Goal: Task Accomplishment & Management: Complete application form

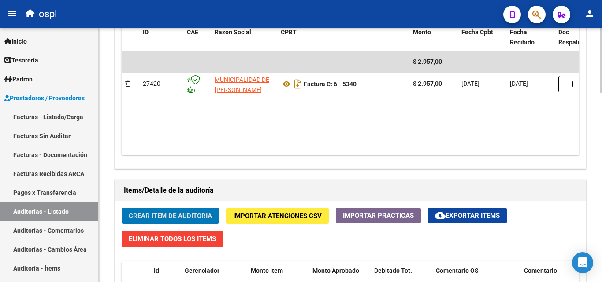
scroll to position [441, 0]
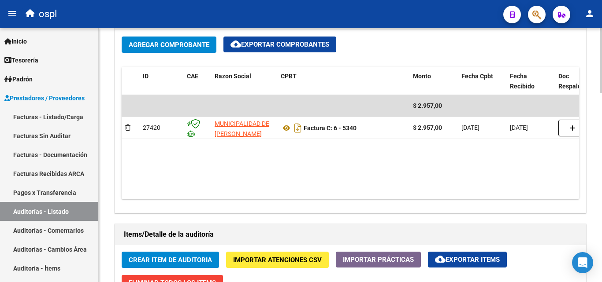
click at [357, 191] on datatable-body "$ 2.957,00 27420 MUNICIPALIDAD DE [PERSON_NAME] Factura C: 6 - 5340 $ 2.957,00 …" at bounding box center [350, 147] width 457 height 104
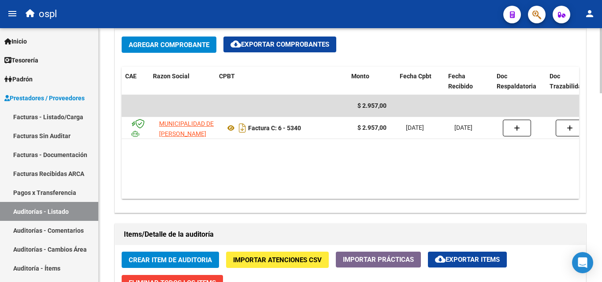
scroll to position [0, 76]
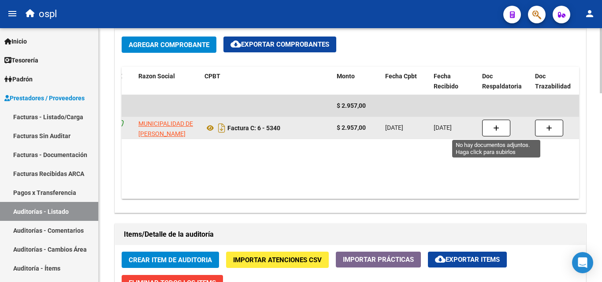
click at [488, 131] on button "button" at bounding box center [496, 128] width 28 height 17
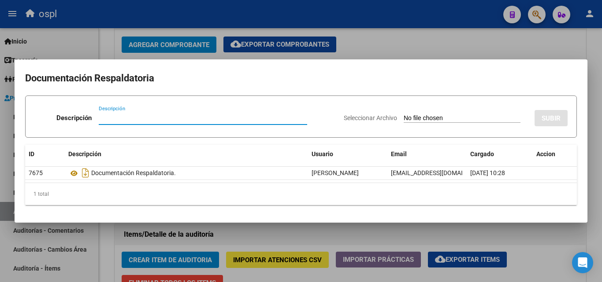
click at [437, 115] on input "Seleccionar Archivo" at bounding box center [462, 119] width 117 height 8
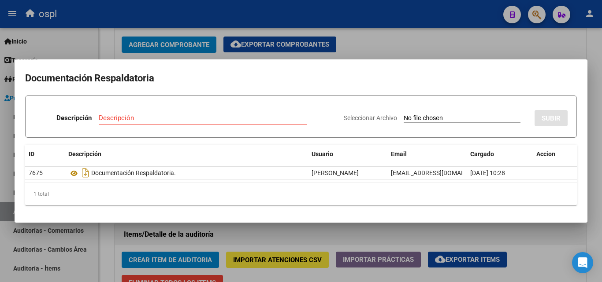
type input "C:\fakepath\RECHAZO X ILEGITIMA - Jaqui - Rechazo x ilegitimas.pdf"
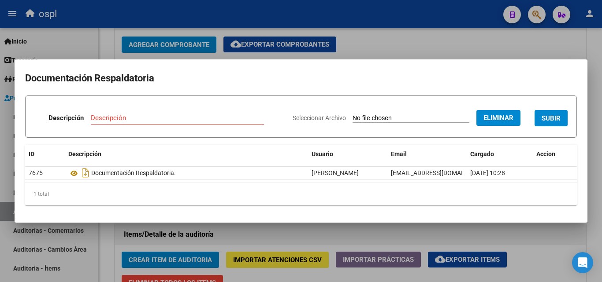
click at [145, 110] on div "Descripción Descripción" at bounding box center [159, 120] width 251 height 26
click at [147, 116] on input "Descripción" at bounding box center [177, 118] width 173 height 8
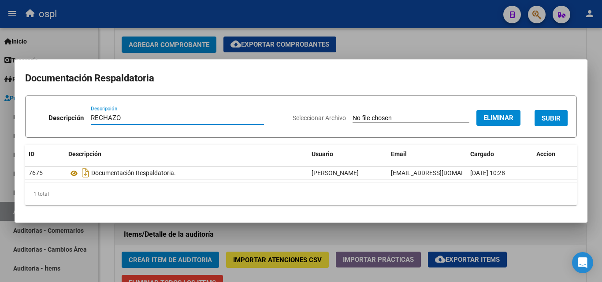
type input "RECHAZO"
click at [543, 115] on span "SUBIR" at bounding box center [551, 119] width 19 height 8
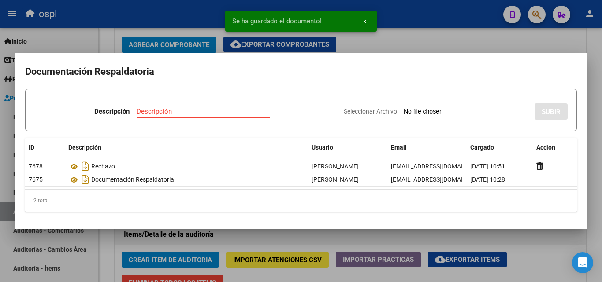
click at [457, 36] on div at bounding box center [301, 141] width 602 height 282
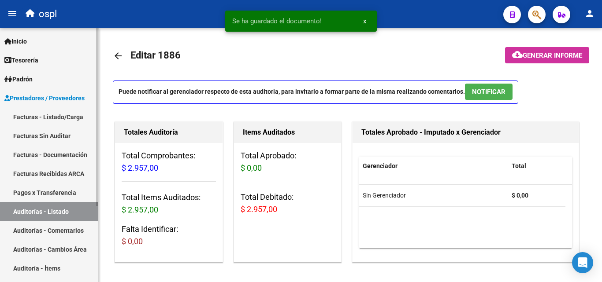
scroll to position [0, 0]
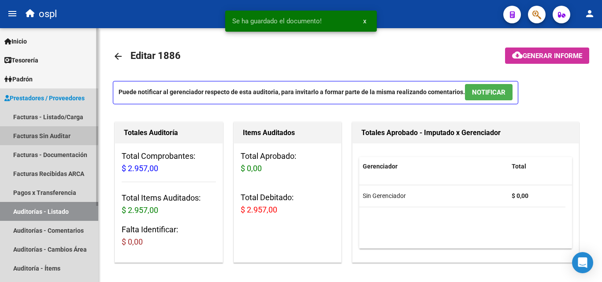
click at [45, 135] on link "Facturas Sin Auditar" at bounding box center [49, 135] width 98 height 19
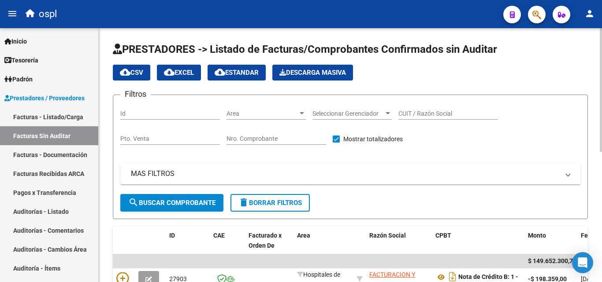
click at [249, 113] on span "Area" at bounding box center [262, 113] width 71 height 7
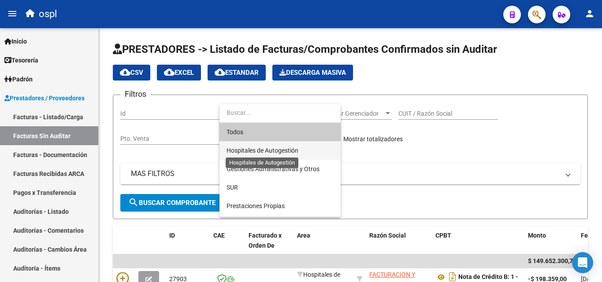
click at [260, 151] on span "Hospitales de Autogestión" at bounding box center [263, 150] width 72 height 7
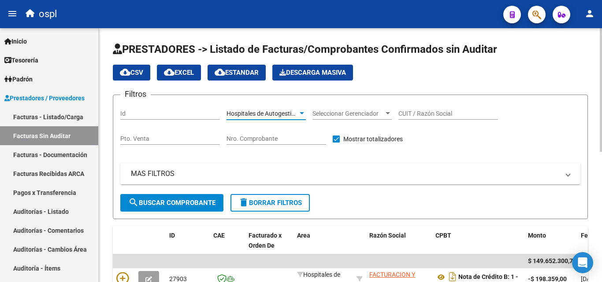
click at [197, 201] on span "search Buscar Comprobante" at bounding box center [171, 203] width 87 height 8
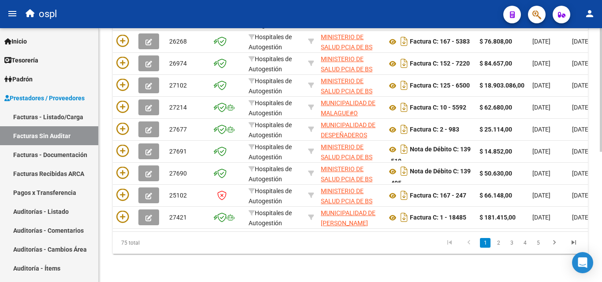
scroll to position [223, 0]
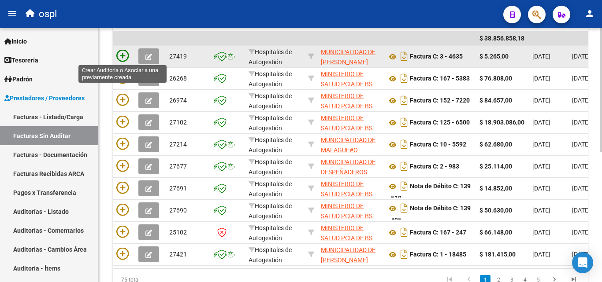
click at [127, 53] on icon at bounding box center [122, 56] width 12 height 12
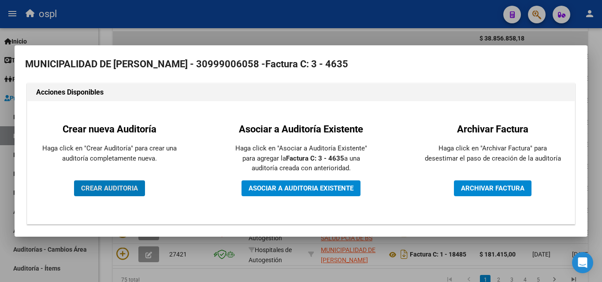
click at [105, 185] on span "CREAR AUDITORIA" at bounding box center [109, 189] width 57 height 8
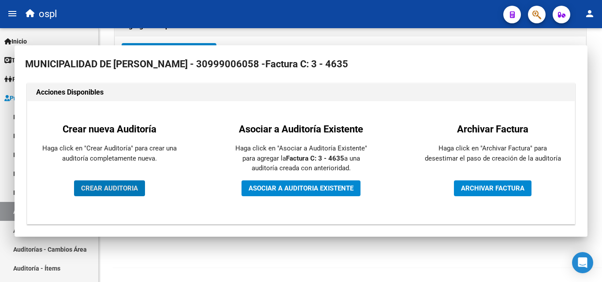
scroll to position [211, 0]
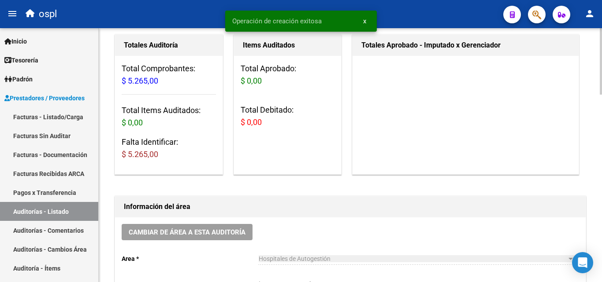
scroll to position [176, 0]
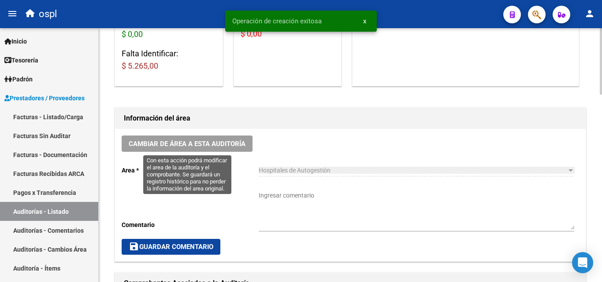
click at [233, 141] on span "Cambiar de área a esta auditoría" at bounding box center [187, 144] width 117 height 8
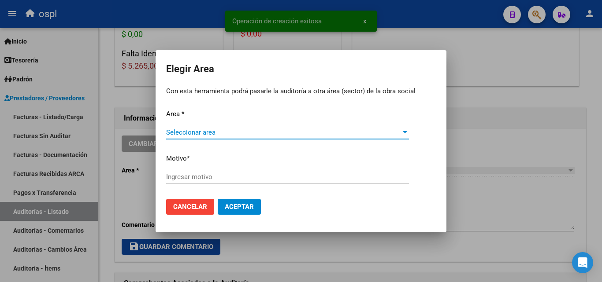
click at [205, 132] on span "Seleccionar area" at bounding box center [283, 133] width 235 height 8
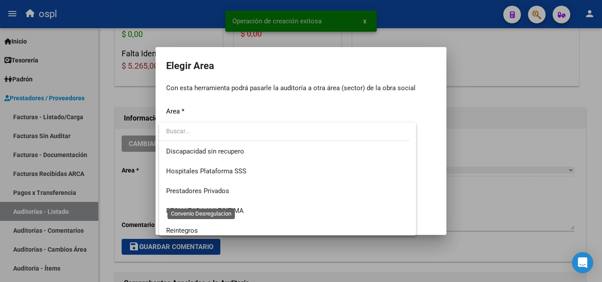
scroll to position [105, 0]
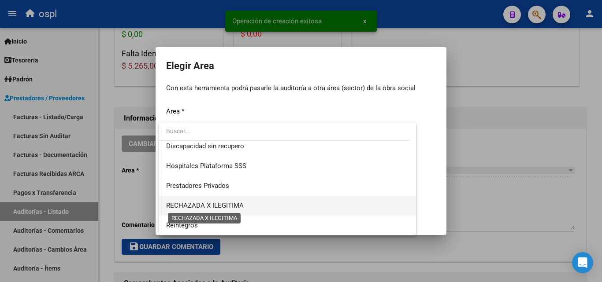
click at [233, 207] on span "RECHAZADA X ILEGITIMA" at bounding box center [205, 206] width 78 height 8
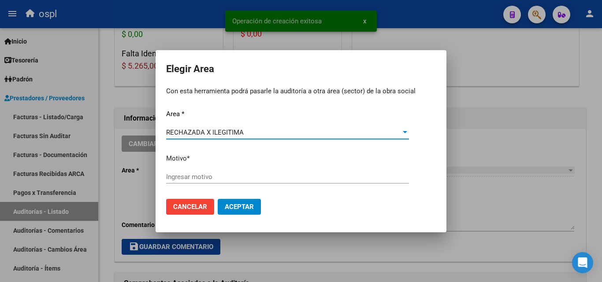
click at [194, 172] on div "Ingresar motivo" at bounding box center [287, 177] width 243 height 13
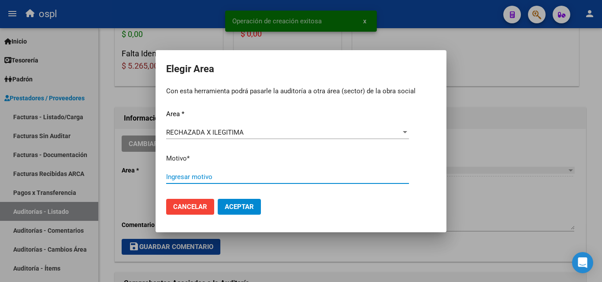
click at [200, 175] on input "Ingresar motivo" at bounding box center [287, 177] width 243 height 8
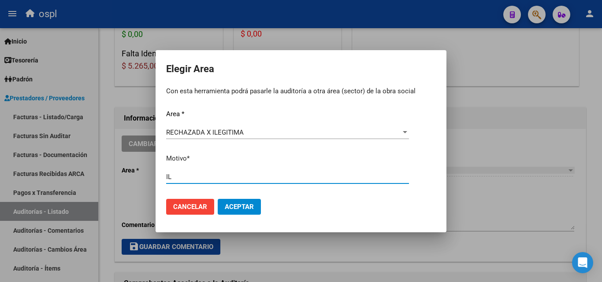
type input "I"
type input "FIRMA APOCRIFA"
click at [244, 215] on mat-dialog-actions "Cancelar Aceptar" at bounding box center [301, 207] width 270 height 30
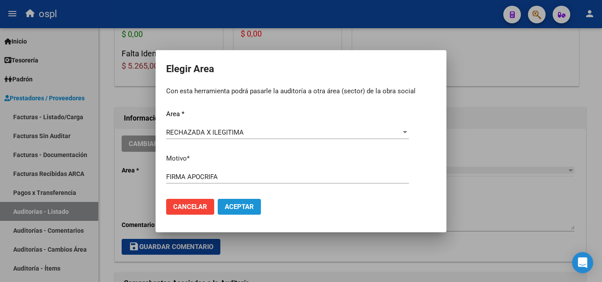
click at [249, 204] on span "Aceptar" at bounding box center [239, 207] width 29 height 8
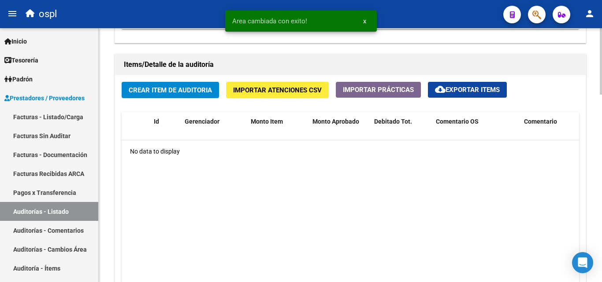
scroll to position [617, 0]
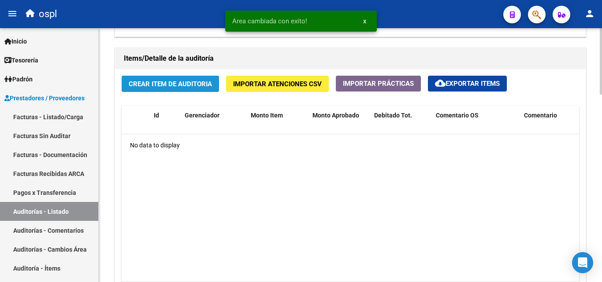
click at [165, 79] on button "Crear Item de Auditoria" at bounding box center [170, 84] width 97 height 16
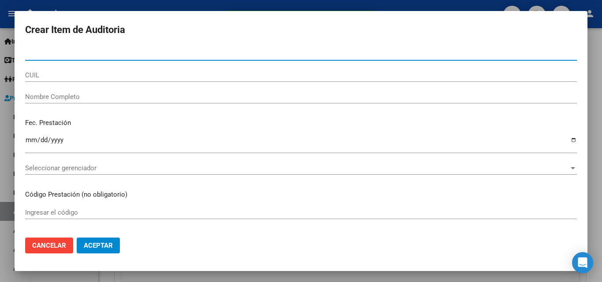
click at [91, 101] on div "Nombre Completo" at bounding box center [301, 96] width 552 height 13
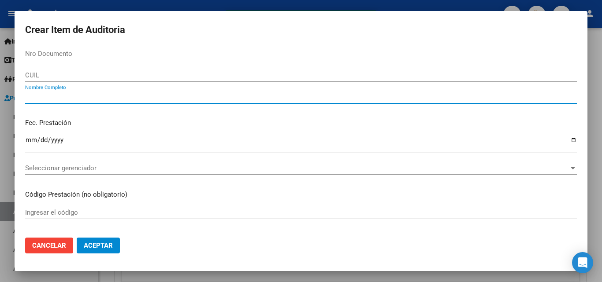
click at [89, 100] on input "Nombre Completo" at bounding box center [301, 97] width 552 height 8
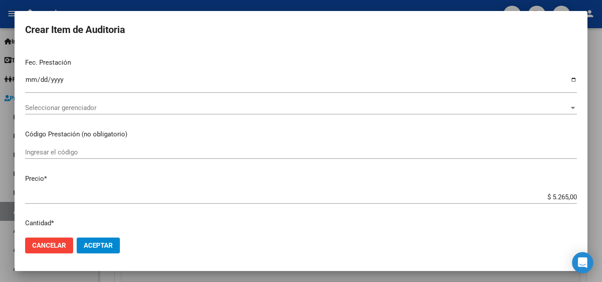
scroll to position [220, 0]
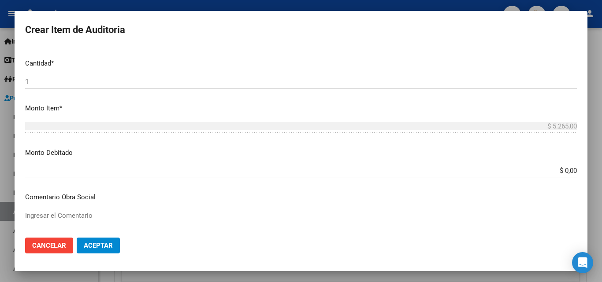
type input "TODOS"
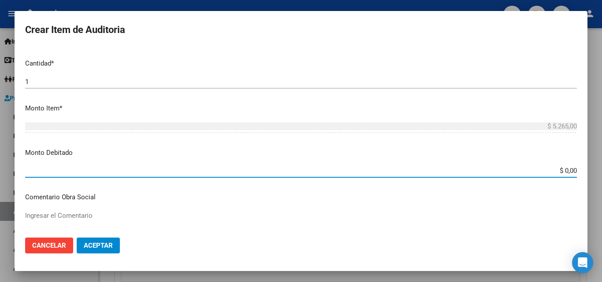
drag, startPoint x: 549, startPoint y: 168, endPoint x: 576, endPoint y: 168, distance: 27.3
click at [576, 168] on app-form-text-field "Monto Debitado $ 0,00 Ingresar el monto" at bounding box center [304, 161] width 559 height 27
type input "$ 5.265,00"
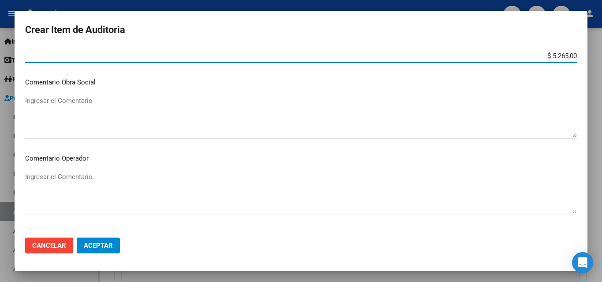
scroll to position [353, 0]
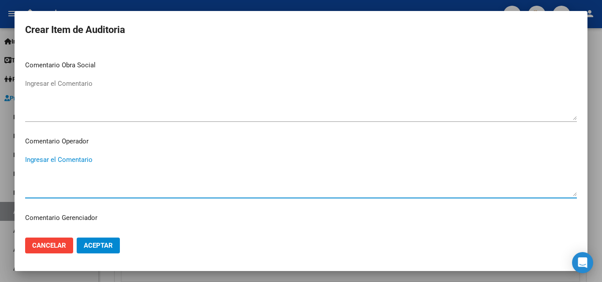
click at [120, 171] on textarea "Ingresar el Comentario" at bounding box center [301, 175] width 552 height 41
type textarea "RECHAZADA POR ILEGITIMA - PRESUNTA FIRMA APOCRIFA"
click at [100, 245] on span "Aceptar" at bounding box center [98, 246] width 29 height 8
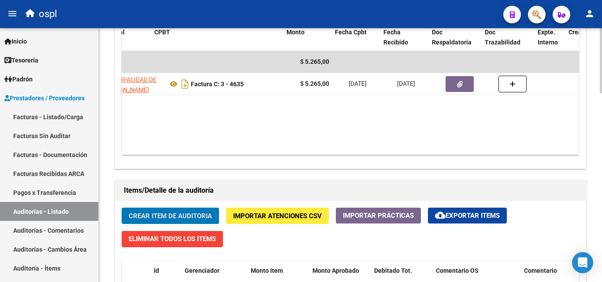
scroll to position [0, 129]
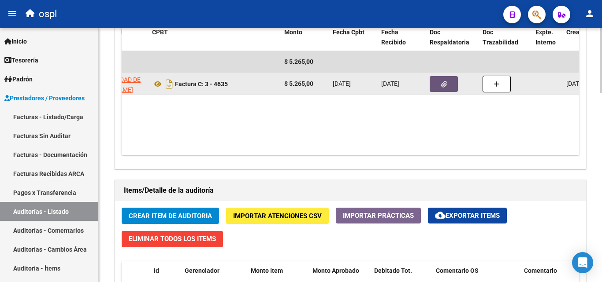
click at [436, 85] on button "button" at bounding box center [444, 84] width 28 height 16
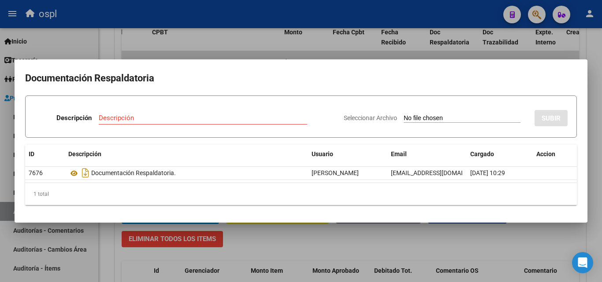
click at [430, 122] on input "Seleccionar Archivo" at bounding box center [462, 119] width 117 height 8
type input "C:\fakepath\RECHAZO X ILEGITIMA - FC 4635.pdf"
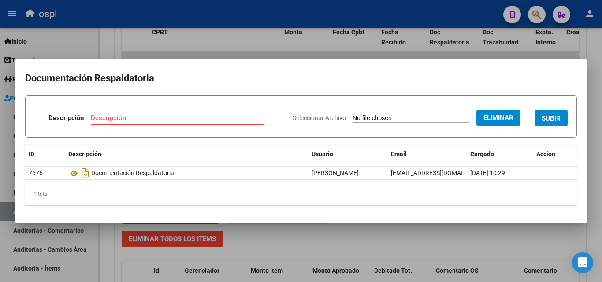
click at [154, 114] on input "Descripción" at bounding box center [177, 118] width 173 height 8
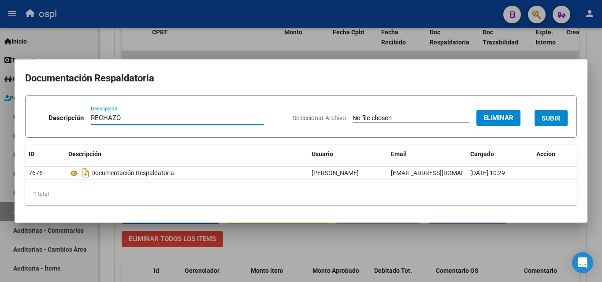
type input "RECHAZO"
click at [549, 121] on span "SUBIR" at bounding box center [551, 119] width 19 height 8
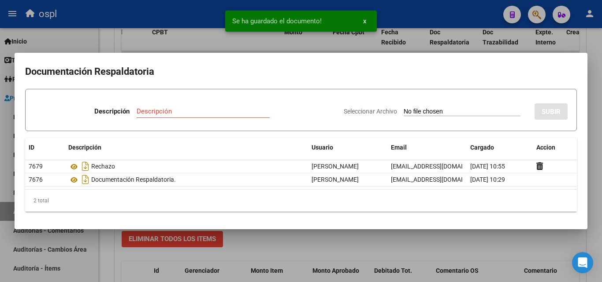
click at [157, 50] on div at bounding box center [301, 141] width 602 height 282
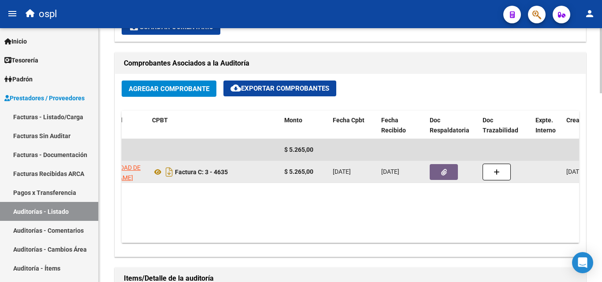
scroll to position [485, 0]
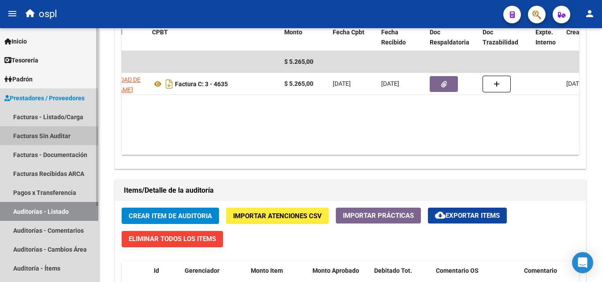
click at [59, 135] on link "Facturas Sin Auditar" at bounding box center [49, 135] width 98 height 19
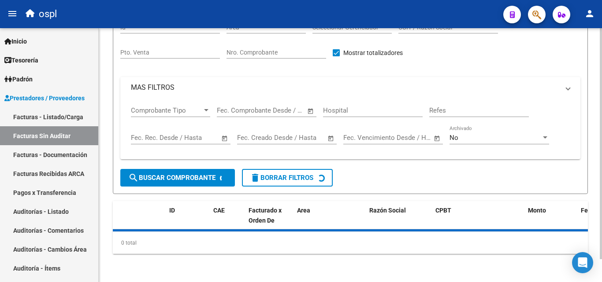
scroll to position [25, 0]
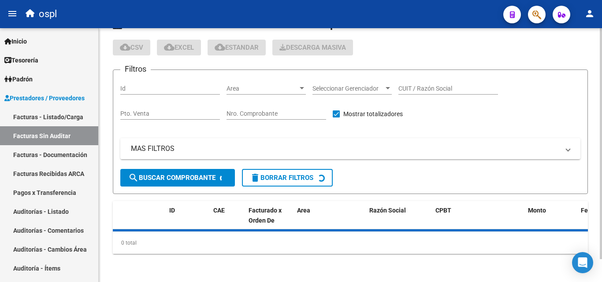
click at [289, 86] on span "Area" at bounding box center [262, 88] width 71 height 7
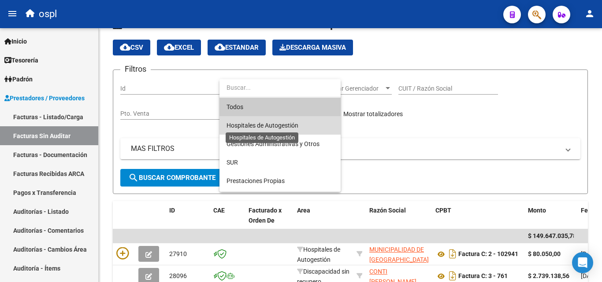
click at [284, 126] on span "Hospitales de Autogestión" at bounding box center [263, 125] width 72 height 7
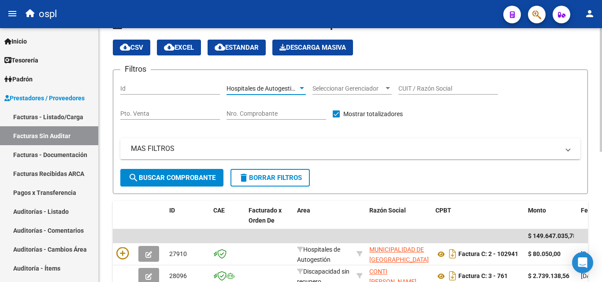
click at [189, 173] on button "search Buscar Comprobante" at bounding box center [171, 178] width 103 height 18
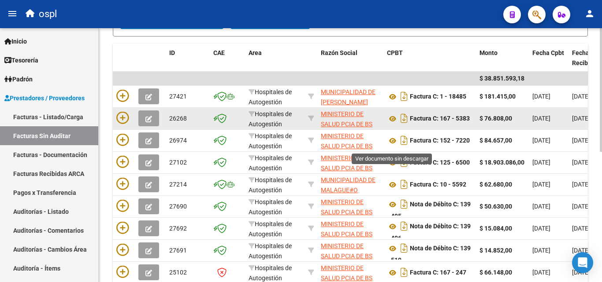
scroll to position [179, 0]
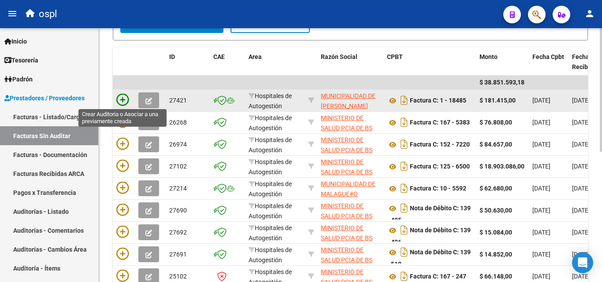
click at [123, 97] on icon at bounding box center [122, 100] width 12 height 12
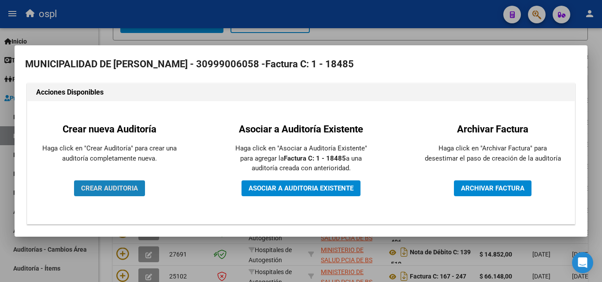
click at [132, 186] on span "CREAR AUDITORIA" at bounding box center [109, 189] width 57 height 8
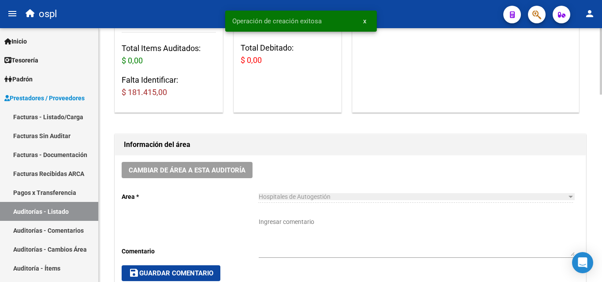
scroll to position [176, 0]
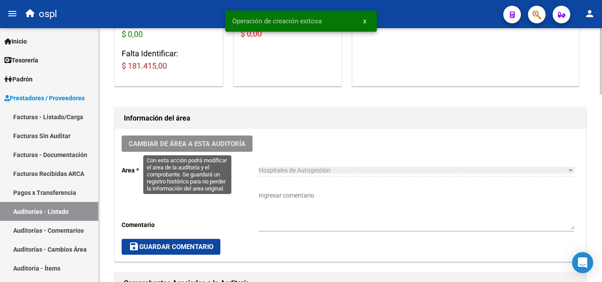
click at [226, 145] on span "Cambiar de área a esta auditoría" at bounding box center [187, 144] width 117 height 8
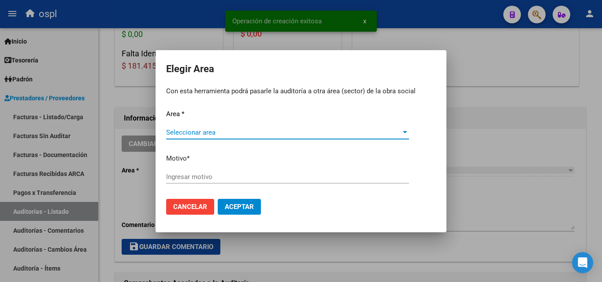
click at [180, 130] on span "Seleccionar area" at bounding box center [283, 133] width 235 height 8
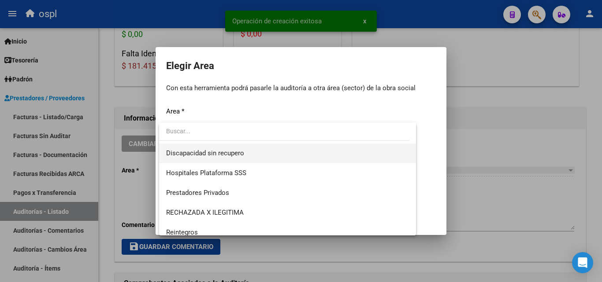
scroll to position [105, 0]
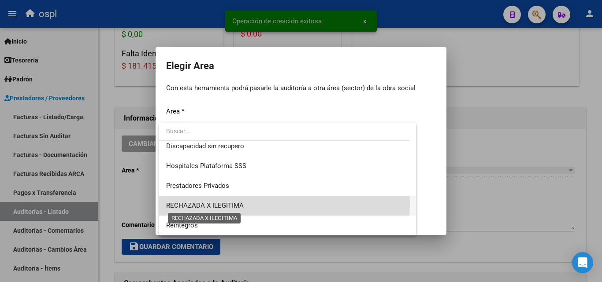
click at [223, 204] on span "RECHAZADA X ILEGITIMA" at bounding box center [205, 206] width 78 height 8
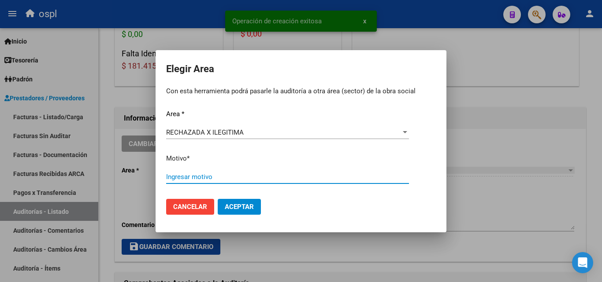
click at [201, 175] on input "Ingresar motivo" at bounding box center [287, 177] width 243 height 8
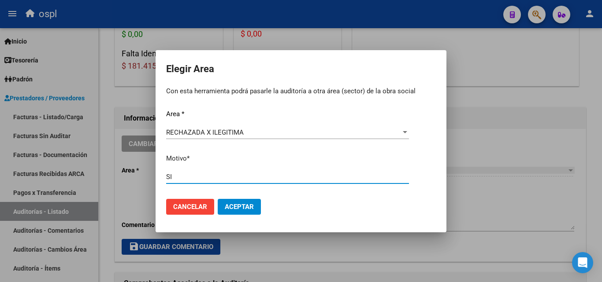
type input "S"
type input "SIN DNI"
click at [227, 212] on button "Aceptar" at bounding box center [239, 207] width 43 height 16
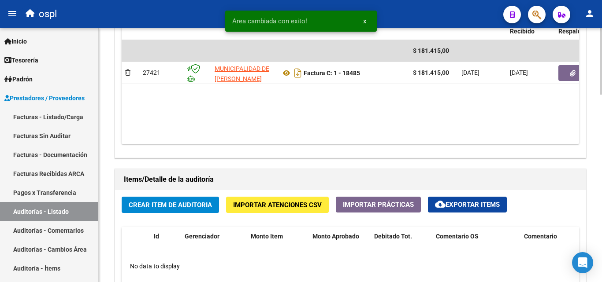
scroll to position [529, 0]
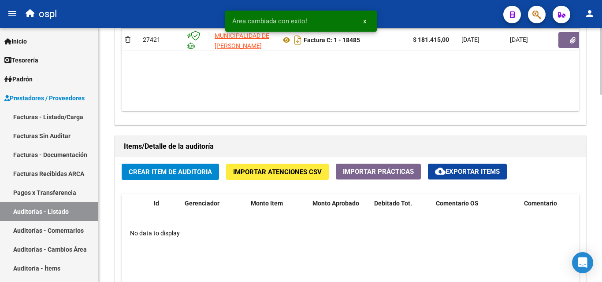
click at [156, 178] on button "Crear Item de Auditoria" at bounding box center [170, 172] width 97 height 16
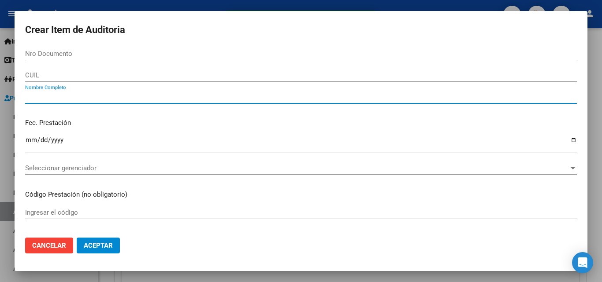
click at [98, 98] on input "Nombre Completo" at bounding box center [301, 97] width 552 height 8
type input "TODOS"
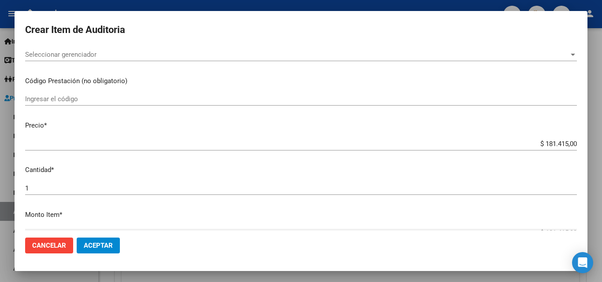
scroll to position [176, 0]
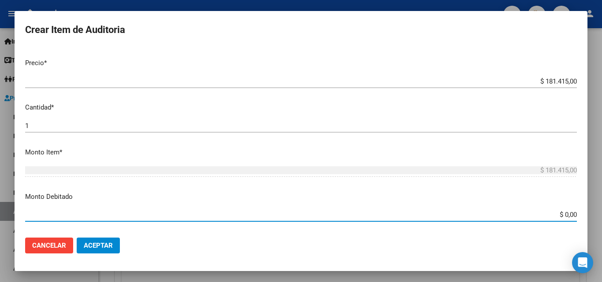
drag, startPoint x: 555, startPoint y: 216, endPoint x: 580, endPoint y: 221, distance: 26.0
click at [580, 221] on mat-dialog-content "Nro Documento CUIL TODOS Nombre Completo Fec. Prestación Ingresar la fecha Sele…" at bounding box center [301, 139] width 573 height 184
type input "$ 181.415,00"
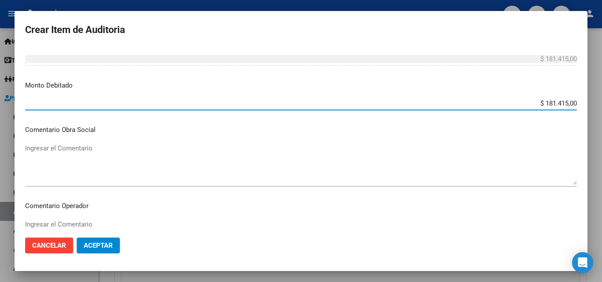
scroll to position [308, 0]
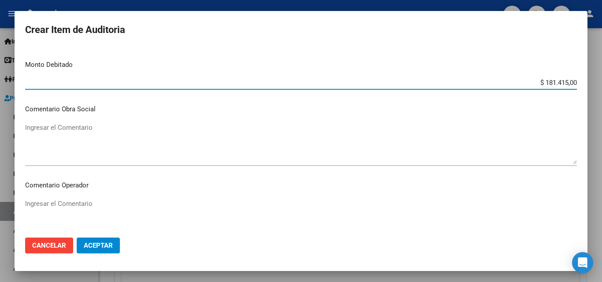
click at [176, 213] on textarea "Ingresar el Comentario" at bounding box center [301, 219] width 552 height 41
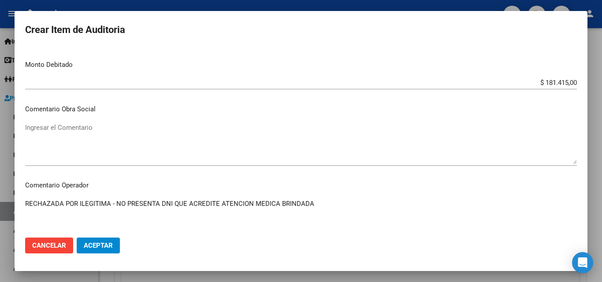
type textarea "RECHAZADA POR ILEGITIMA - NO PRESENTA DNI QUE ACREDITE ATENCION MEDICA BRINDADA"
click at [117, 246] on button "Aceptar" at bounding box center [98, 246] width 43 height 16
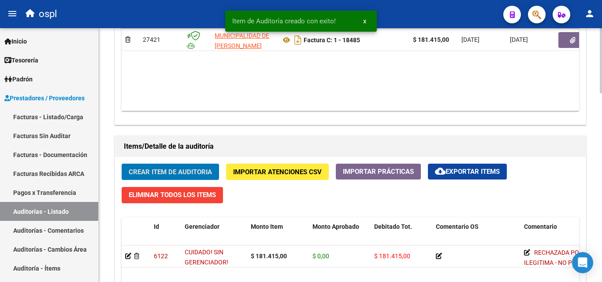
scroll to position [475, 0]
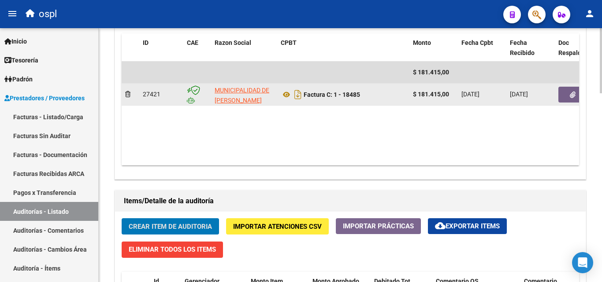
click at [564, 97] on button "button" at bounding box center [572, 95] width 28 height 16
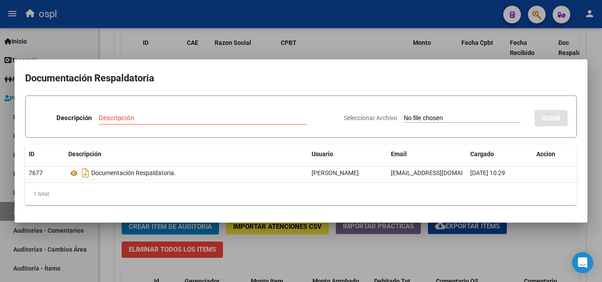
click at [445, 117] on input "Seleccionar Archivo" at bounding box center [462, 119] width 117 height 8
type input "C:\fakepath\RECHAZO X ILEGITIMA - FC 18485.pdf"
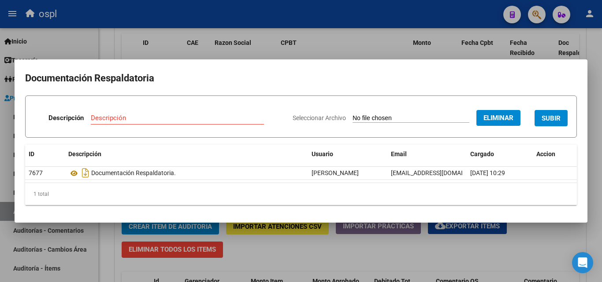
click at [130, 115] on input "Descripción" at bounding box center [177, 118] width 173 height 8
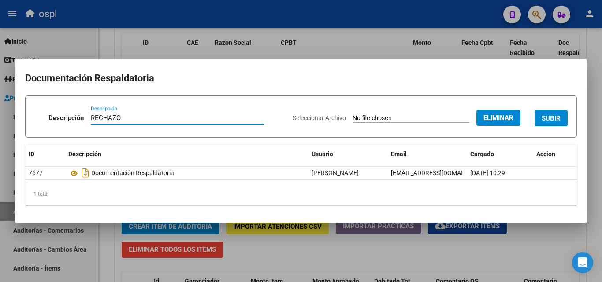
type input "RECHAZO"
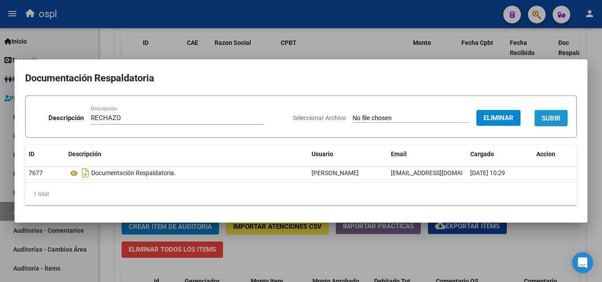
click at [564, 117] on button "SUBIR" at bounding box center [551, 118] width 33 height 16
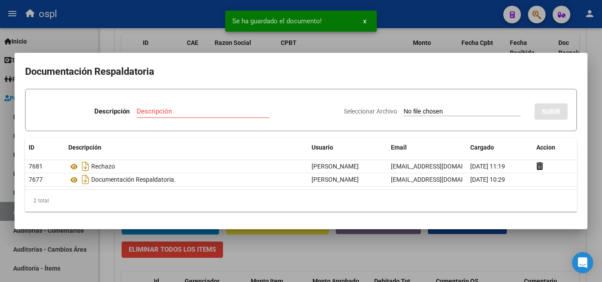
click at [358, 43] on div at bounding box center [301, 141] width 602 height 282
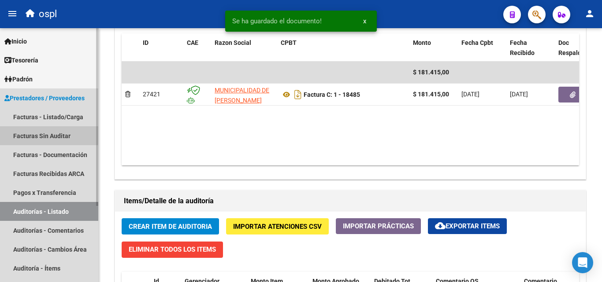
drag, startPoint x: 42, startPoint y: 133, endPoint x: 66, endPoint y: 125, distance: 24.7
click at [43, 132] on link "Facturas Sin Auditar" at bounding box center [49, 135] width 98 height 19
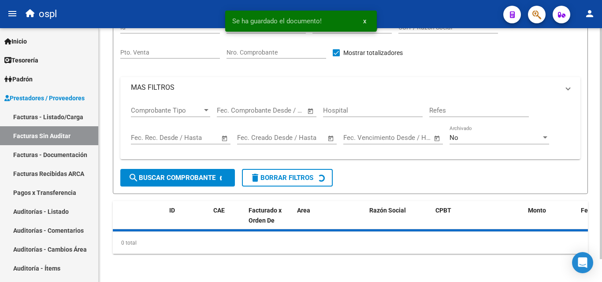
scroll to position [25, 0]
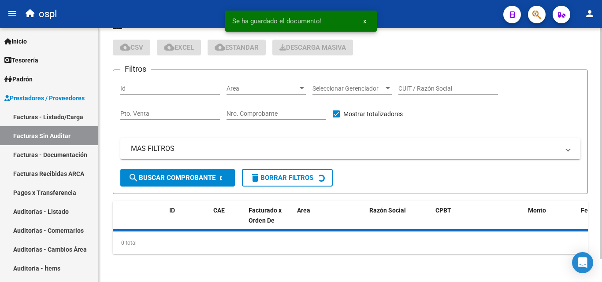
click at [243, 88] on span "Area" at bounding box center [262, 88] width 71 height 7
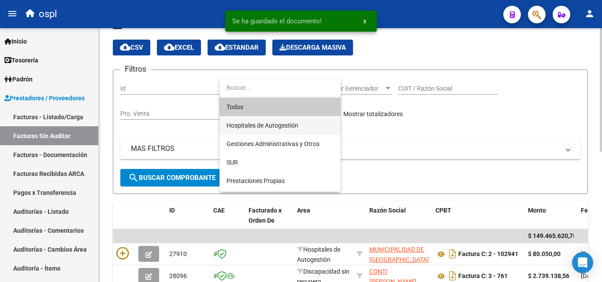
click at [256, 119] on span "Hospitales de Autogestión" at bounding box center [280, 125] width 107 height 19
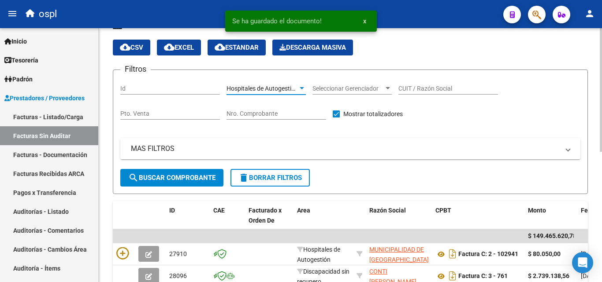
click at [185, 176] on span "search Buscar Comprobante" at bounding box center [171, 178] width 87 height 8
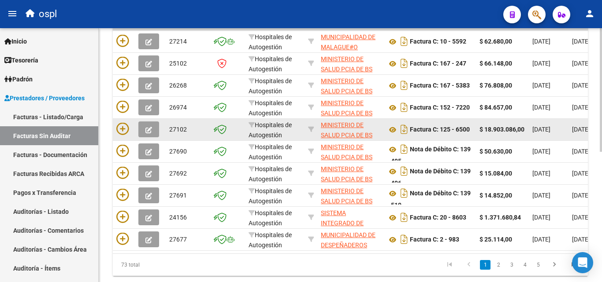
scroll to position [223, 0]
